Goal: Obtain resource: Obtain resource

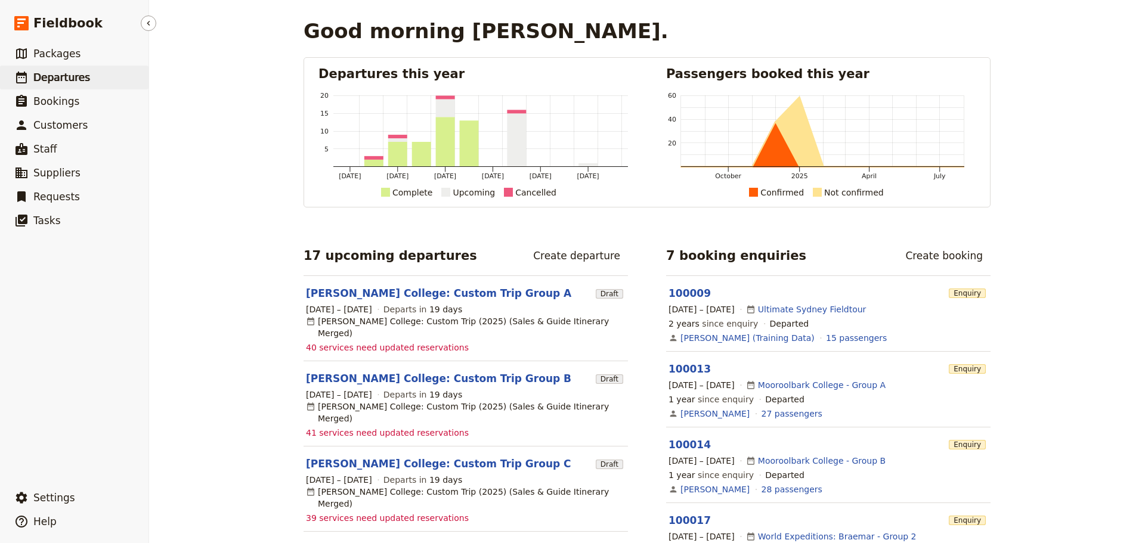
click at [54, 72] on span "Departures" at bounding box center [61, 78] width 57 height 12
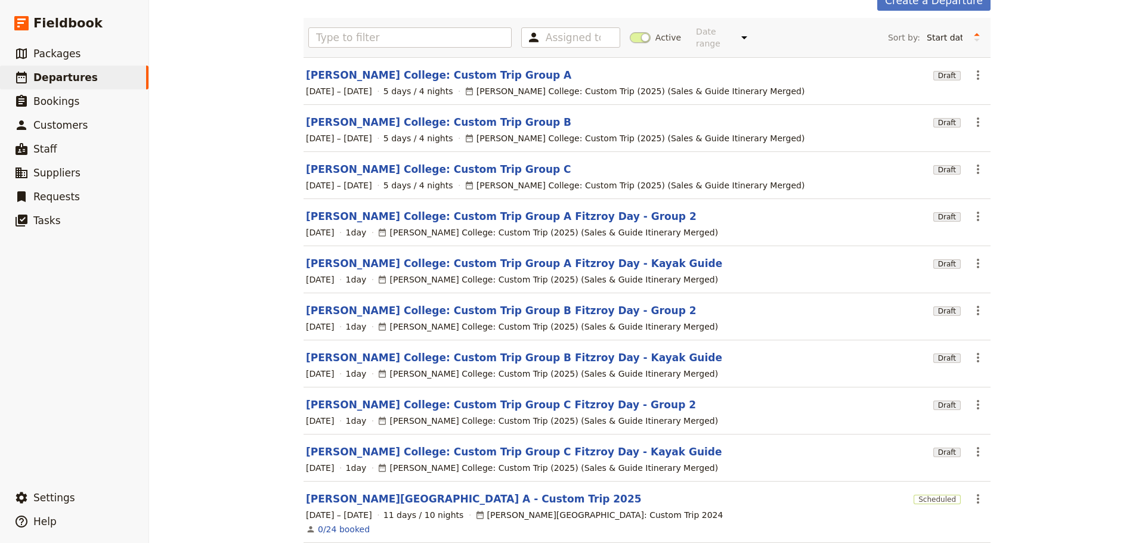
scroll to position [116, 0]
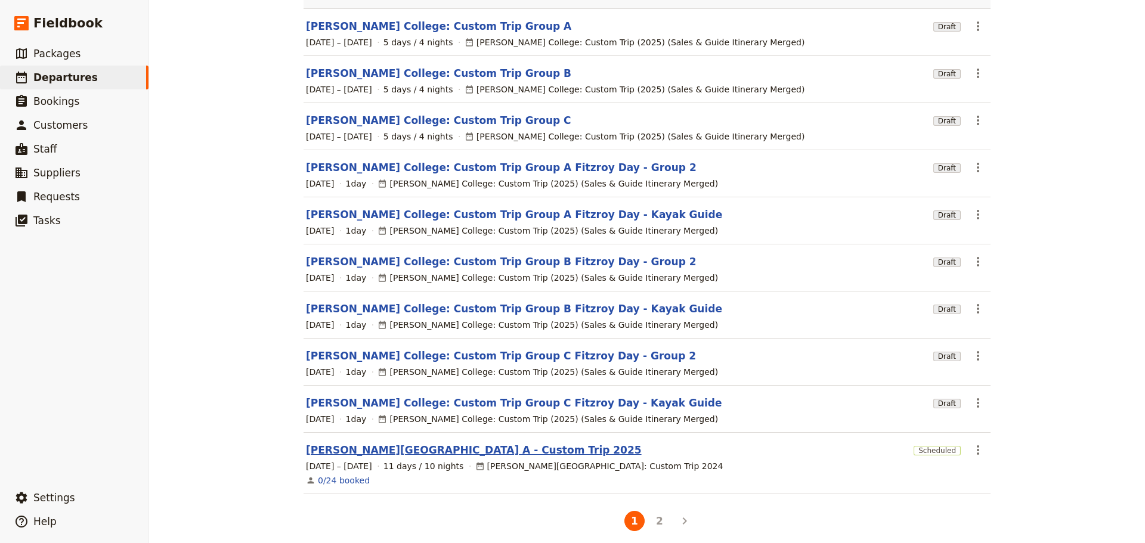
click at [459, 445] on link "[PERSON_NAME][GEOGRAPHIC_DATA] A - Custom Trip 2025" at bounding box center [474, 450] width 336 height 14
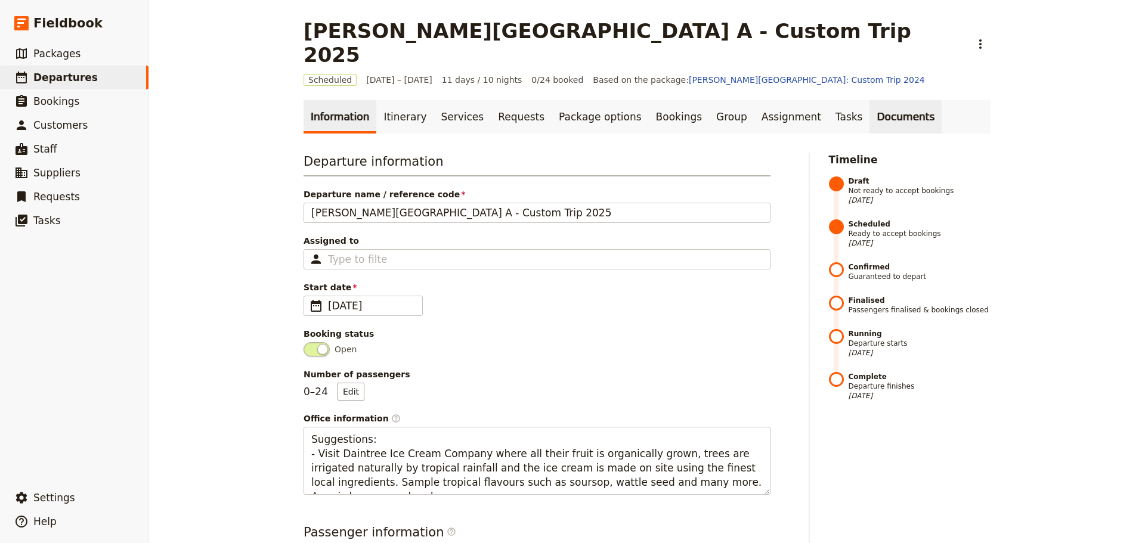
click at [869, 100] on link "Documents" at bounding box center [905, 116] width 72 height 33
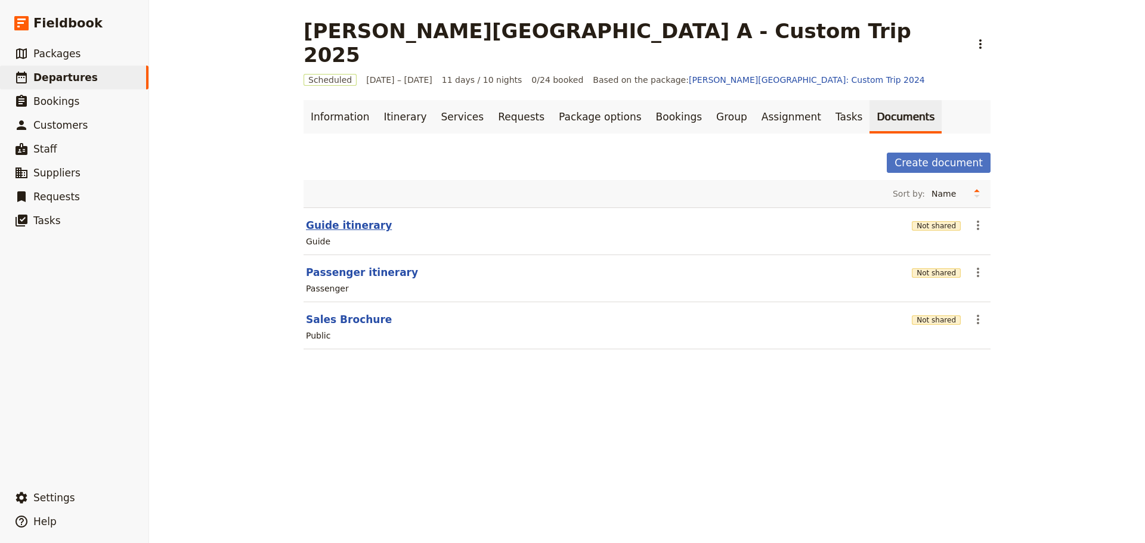
click at [326, 218] on button "Guide itinerary" at bounding box center [349, 225] width 86 height 14
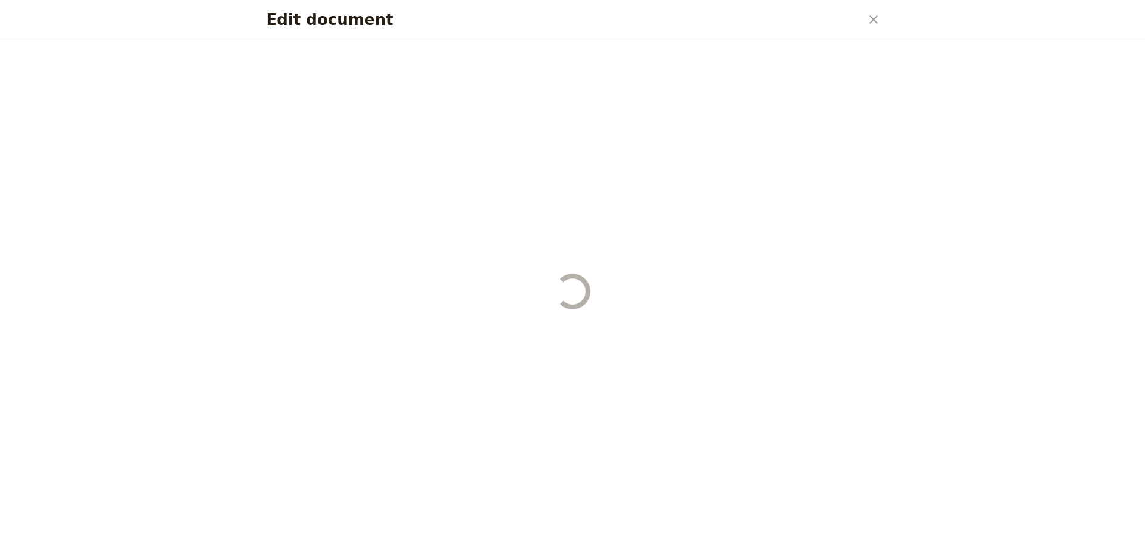
select select "STAFF"
select select "RUN_SHEET"
select select "DEFAULT"
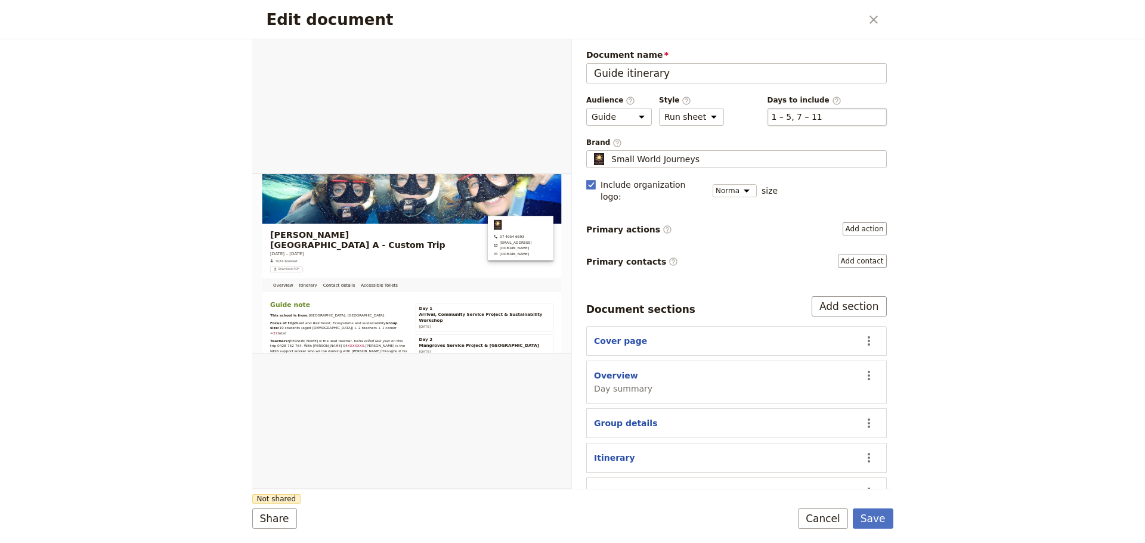
click at [824, 118] on div "​ 1 – 5, 7 – 11 1, 2, 3, 4, 5, 7, 8, 9, 10, 11" at bounding box center [826, 117] width 119 height 18
click at [822, 118] on button "​ 1 – 5, 7 – 11" at bounding box center [797, 117] width 51 height 12
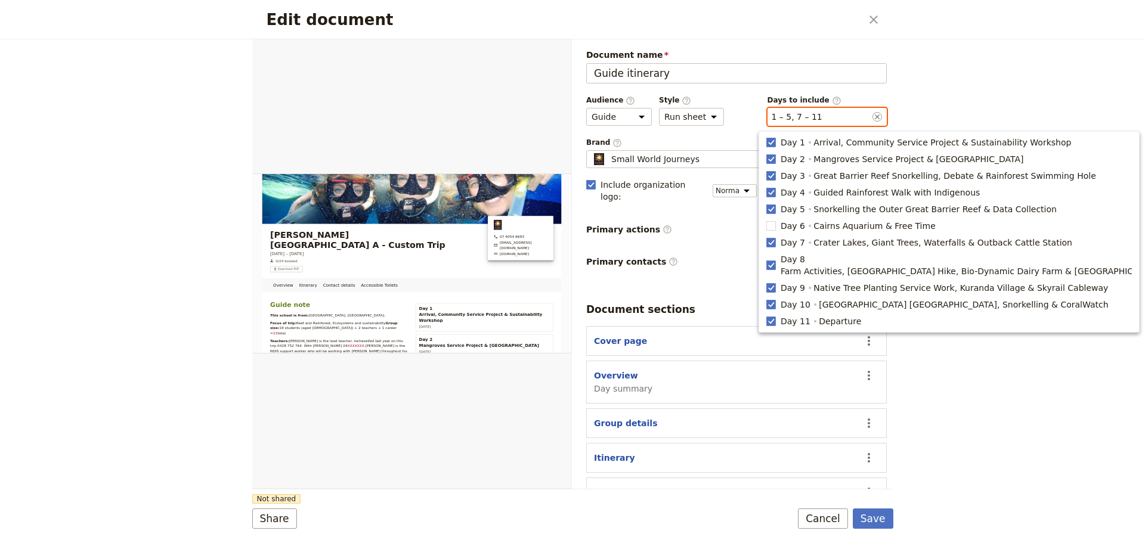
click at [824, 118] on div "​ 1 – 5, 7 – 11 1, 2, 3, 4, 5, 7, 8, 9, 10, 11" at bounding box center [826, 117] width 119 height 18
click at [822, 118] on button "​ 1 – 5, 7 – 11" at bounding box center [797, 117] width 51 height 12
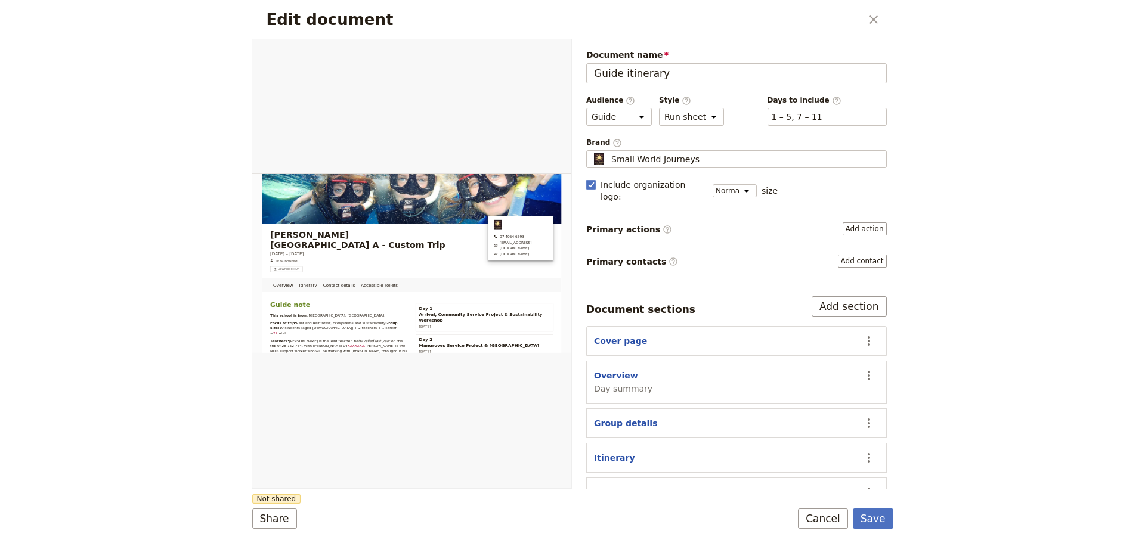
click at [977, 55] on div "Edit document ​ Overview Itinerary Contact details Accessible Toilets Web PDF ​…" at bounding box center [572, 271] width 1145 height 543
click at [475, 52] on select "Overview Itinerary Contact details Accessible Toilets" at bounding box center [408, 53] width 149 height 18
click at [536, 54] on button "PDF" at bounding box center [531, 53] width 26 height 18
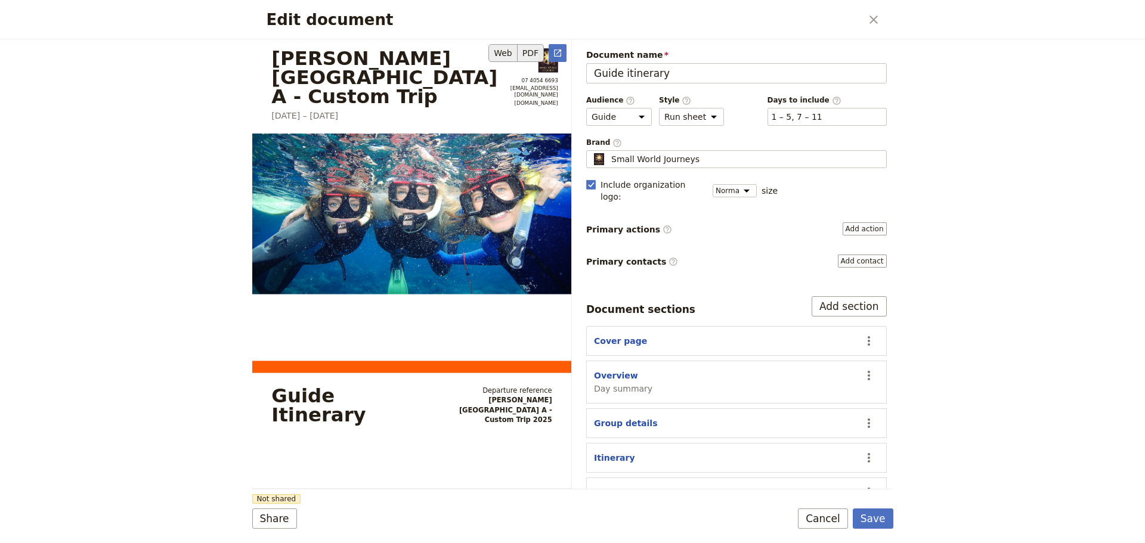
click at [497, 48] on button "Web" at bounding box center [502, 53] width 29 height 18
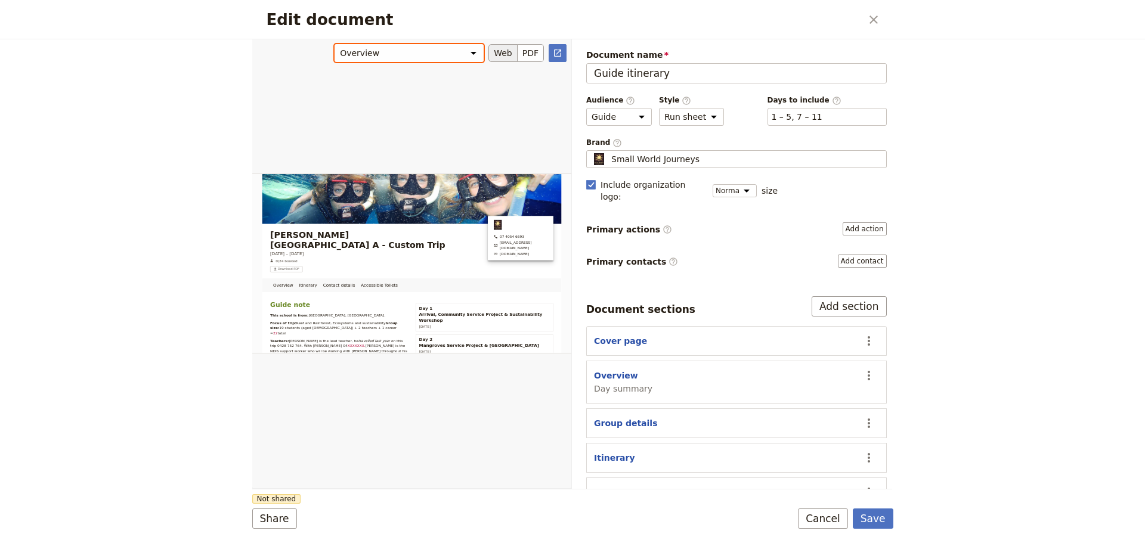
click at [476, 52] on select "Overview Itinerary Contact details Accessible Toilets" at bounding box center [408, 53] width 149 height 18
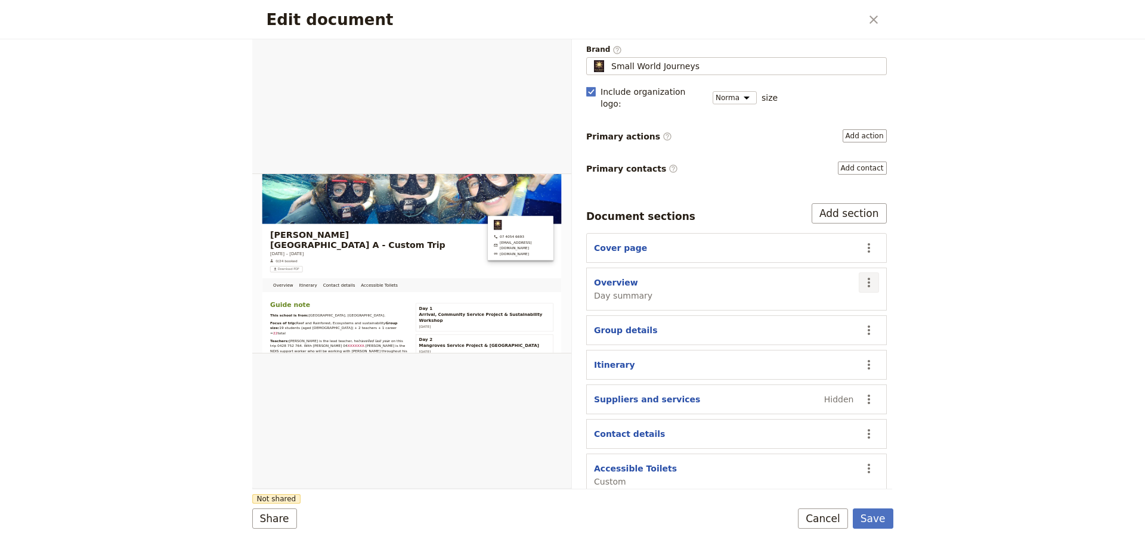
click at [862, 275] on icon "Actions" at bounding box center [869, 282] width 14 height 14
click at [626, 290] on span "Day summary" at bounding box center [623, 296] width 58 height 12
click at [624, 277] on button "Overview" at bounding box center [616, 283] width 44 height 12
select select "DAY_SUMMARY"
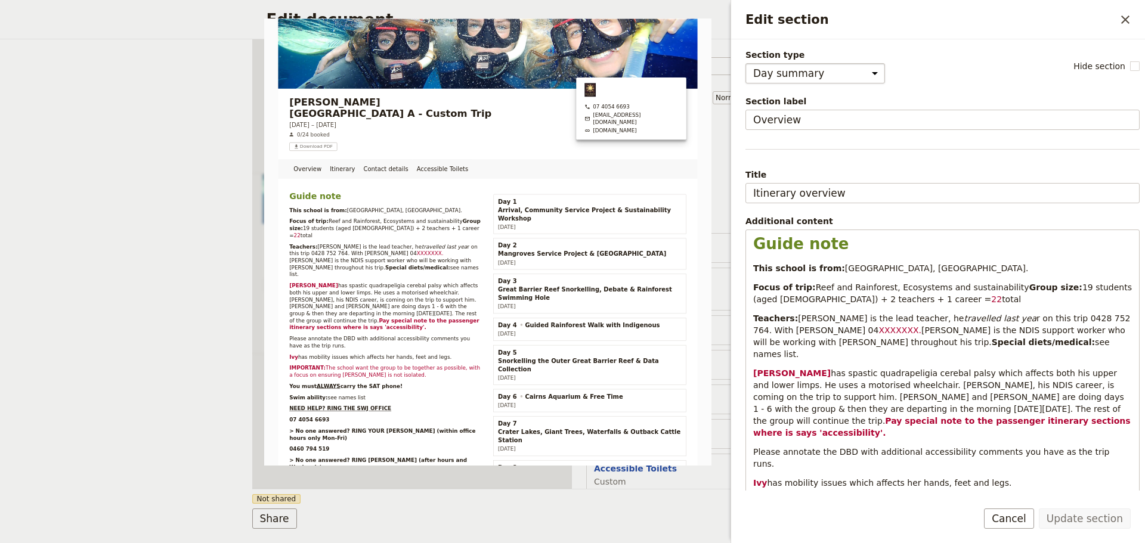
click at [860, 76] on select "Cover page Day summary Itinerary Group details Contact details Suppliers and se…" at bounding box center [815, 73] width 140 height 20
click at [962, 66] on div "Section type Cover page Day summary Itinerary Group details Contact details Sup…" at bounding box center [942, 66] width 394 height 35
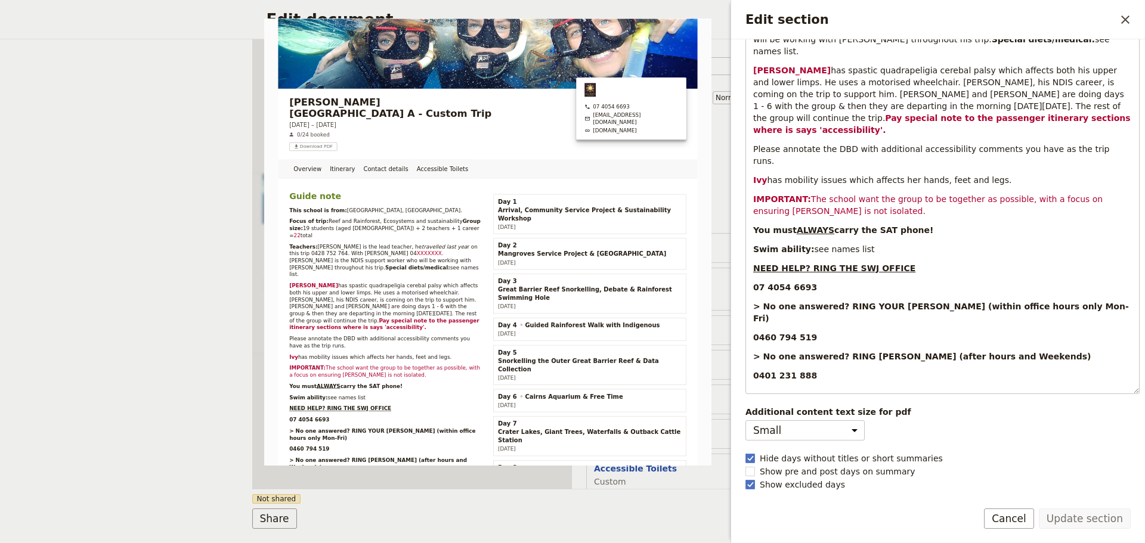
scroll to position [0, 0]
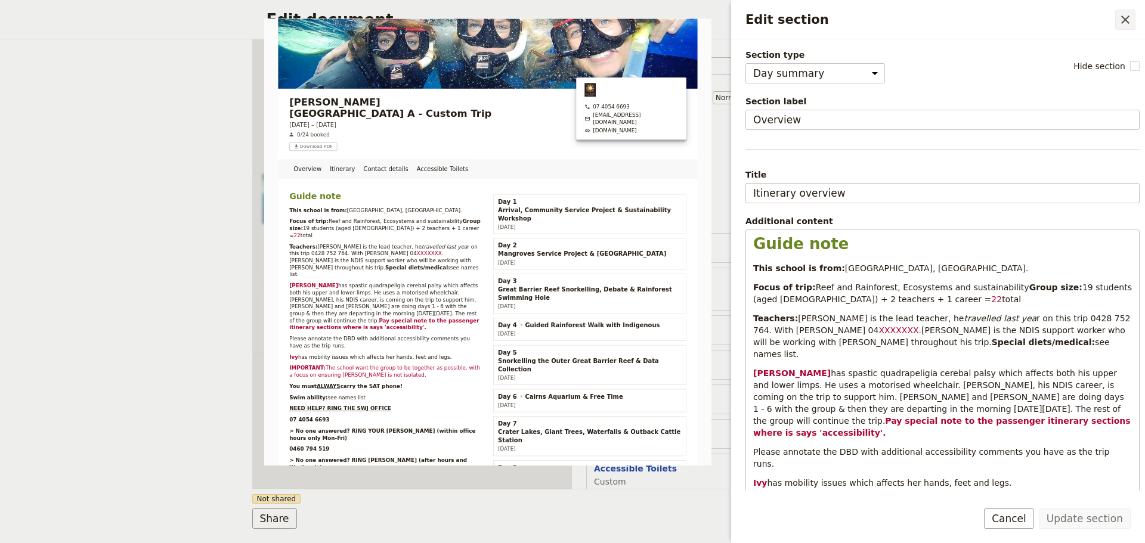
click at [1125, 16] on icon "Close drawer" at bounding box center [1125, 20] width 14 height 14
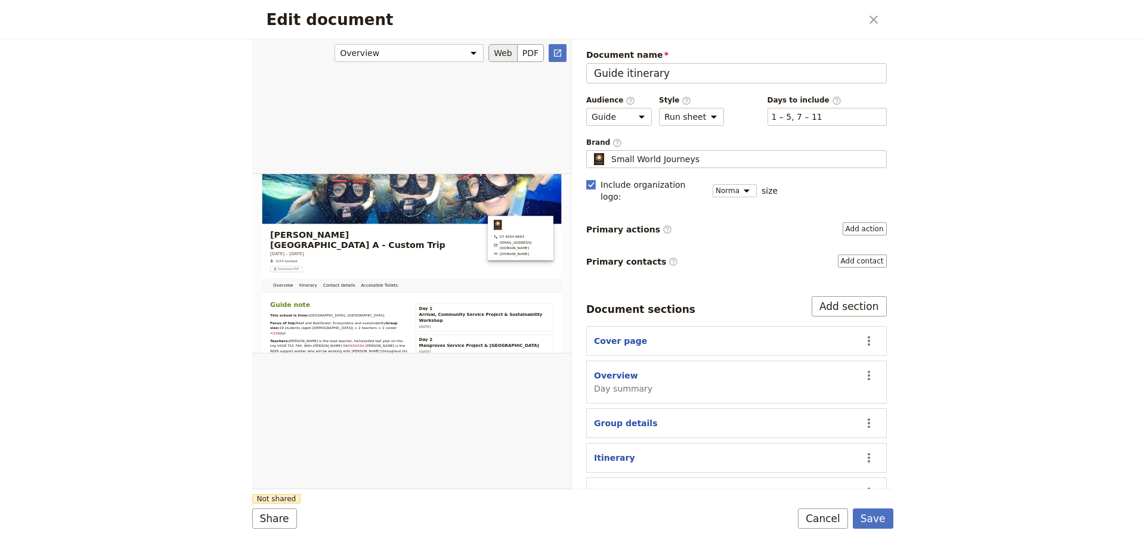
scroll to position [398, 0]
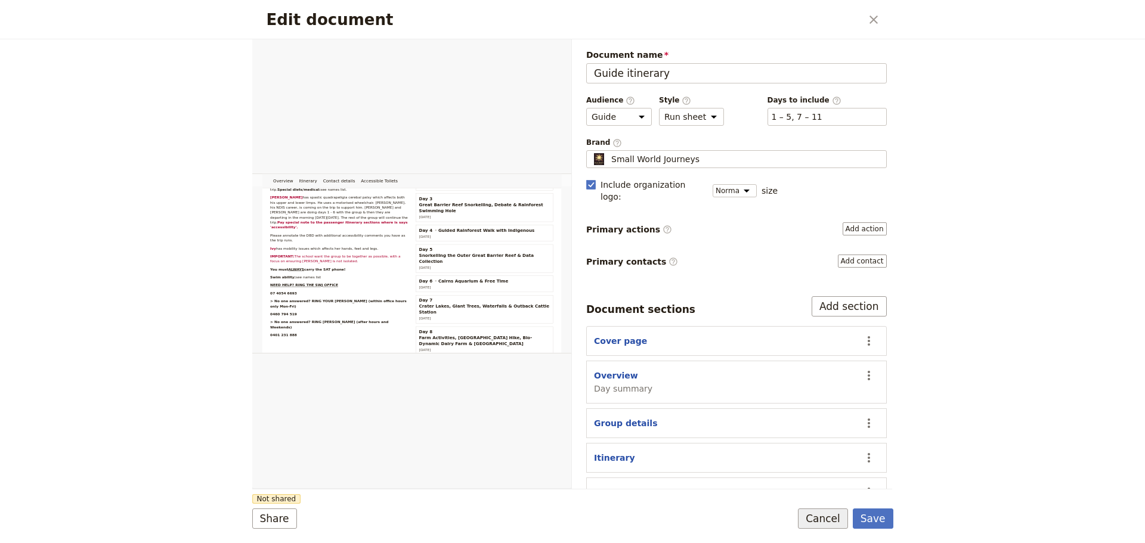
click at [810, 525] on button "Cancel" at bounding box center [823, 519] width 50 height 20
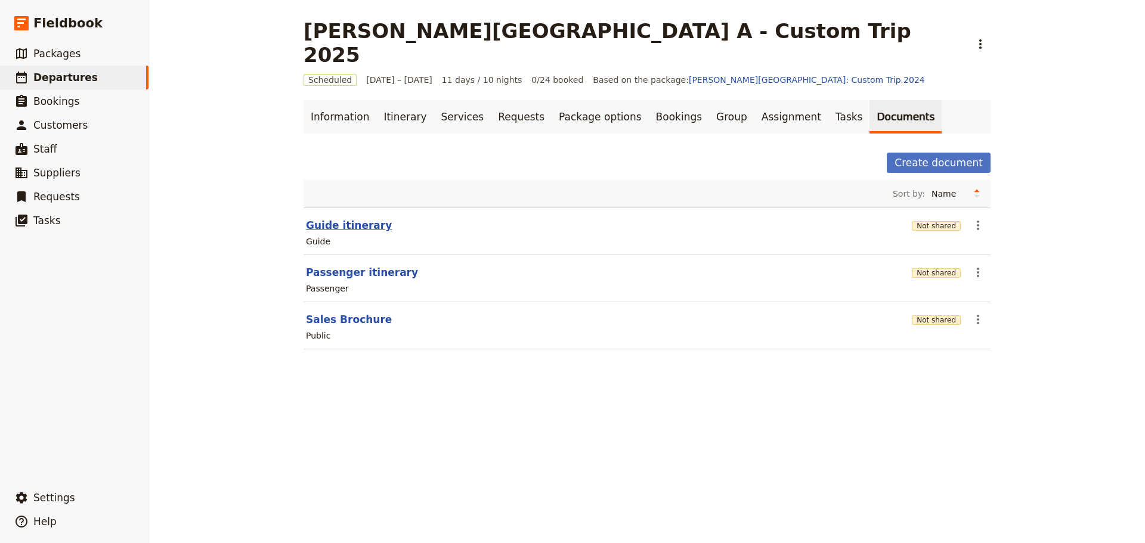
click at [340, 218] on button "Guide itinerary" at bounding box center [349, 225] width 86 height 14
select select "STAFF"
select select "RUN_SHEET"
select select "DEFAULT"
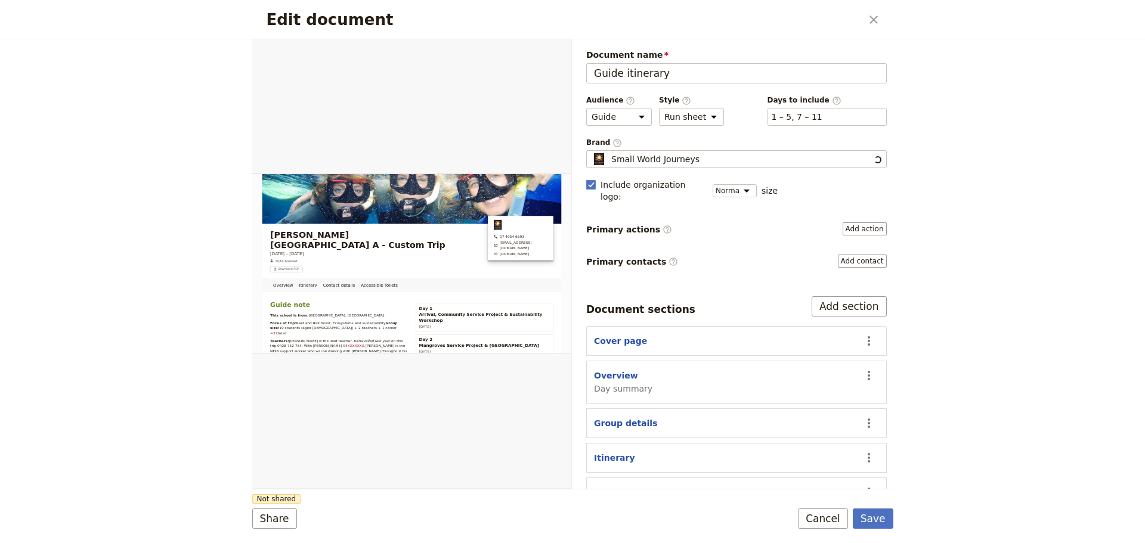
scroll to position [0, 0]
click at [610, 370] on button "Overview" at bounding box center [616, 376] width 44 height 12
select select "DAY_SUMMARY"
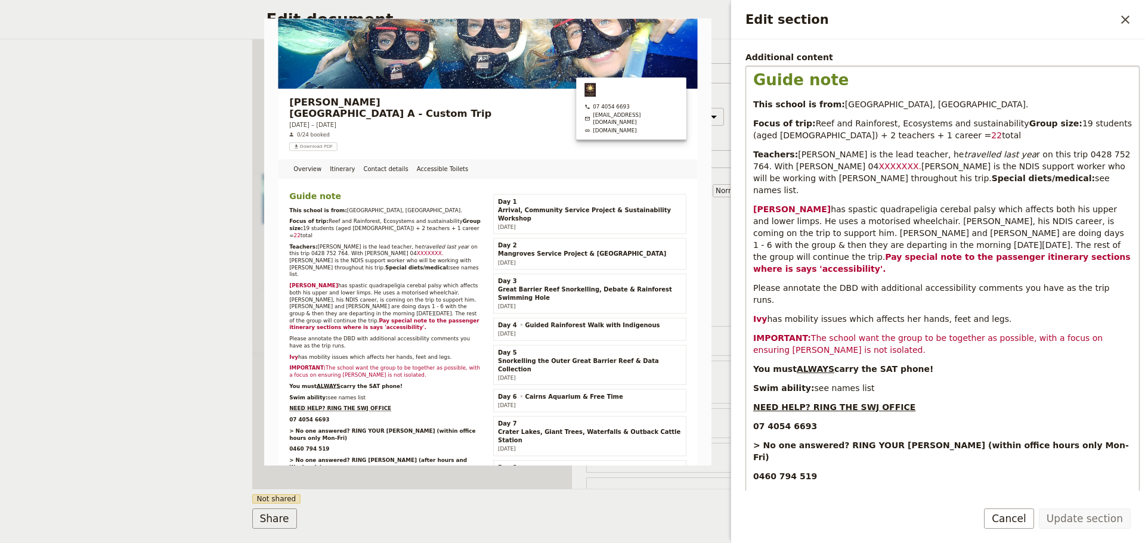
scroll to position [303, 0]
